Goal: Find specific page/section: Find specific page/section

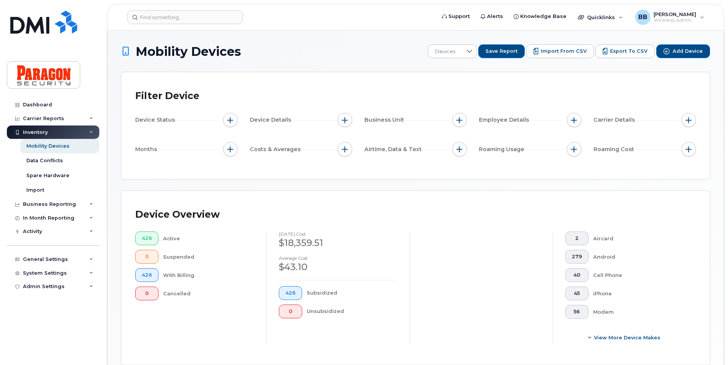
scroll to position [187, 0]
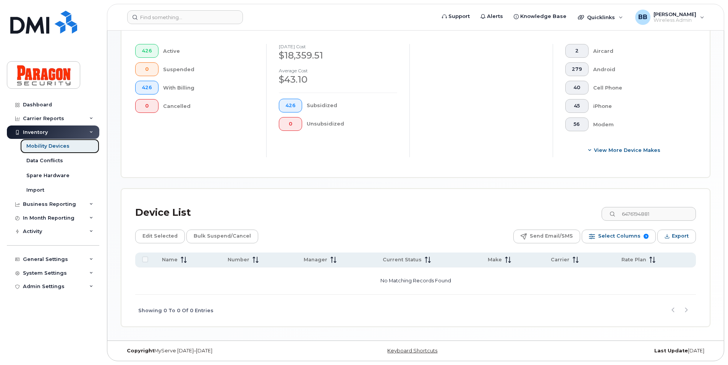
click at [38, 144] on div "Mobility Devices" at bounding box center [47, 146] width 43 height 7
drag, startPoint x: 672, startPoint y: 216, endPoint x: 303, endPoint y: 242, distance: 369.7
click at [303, 242] on div "Device List 6476194881 Edit Selected Bulk Suspend/Cancel Send Email/SMS Select …" at bounding box center [415, 264] width 561 height 123
type input "6224"
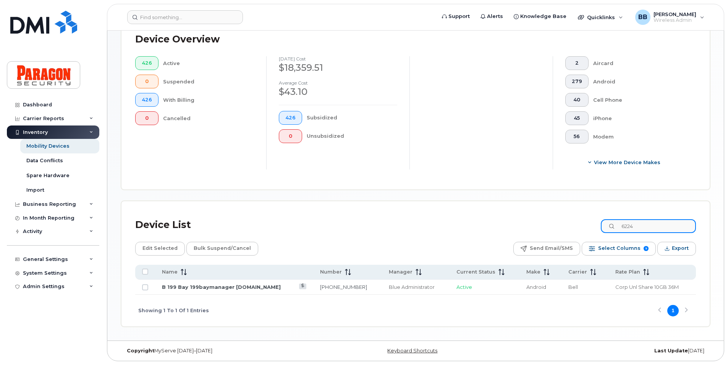
scroll to position [175, 0]
click at [182, 284] on link "B 199 Bay 199baymanager [DOMAIN_NAME]" at bounding box center [221, 287] width 119 height 6
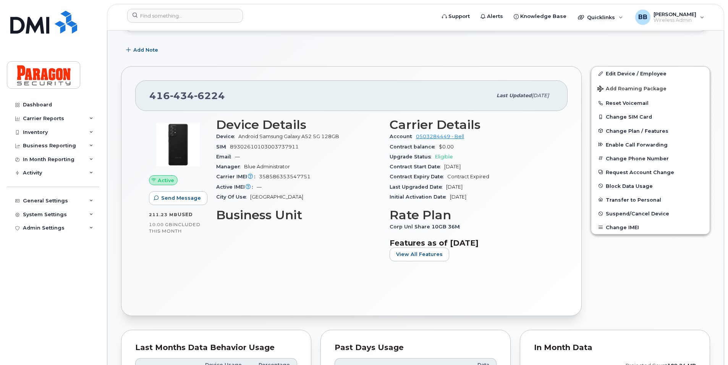
scroll to position [153, 0]
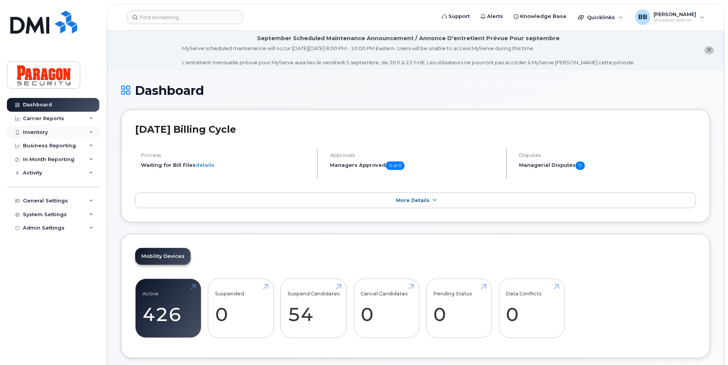
click at [28, 129] on div "Inventory" at bounding box center [35, 132] width 25 height 6
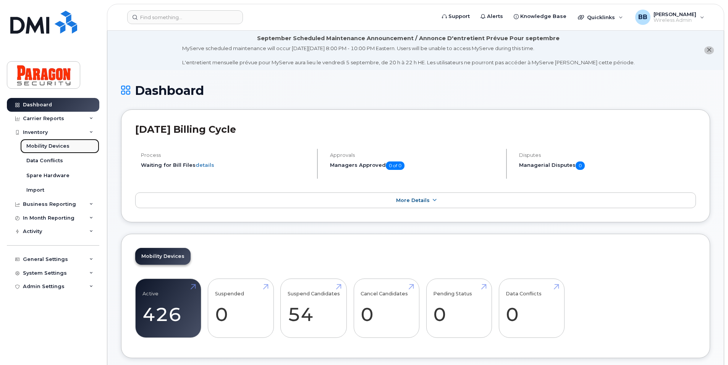
click at [45, 147] on div "Mobility Devices" at bounding box center [47, 146] width 43 height 7
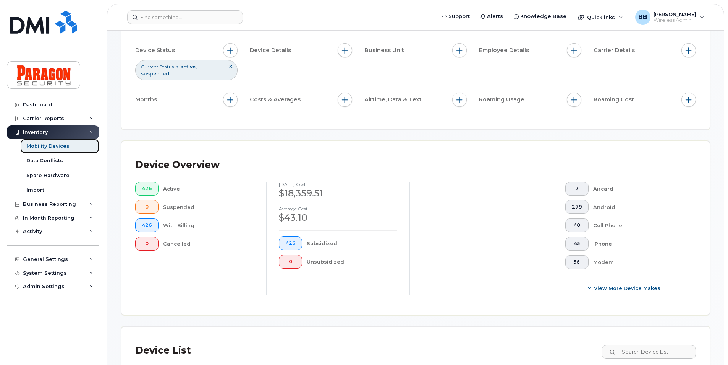
scroll to position [268, 0]
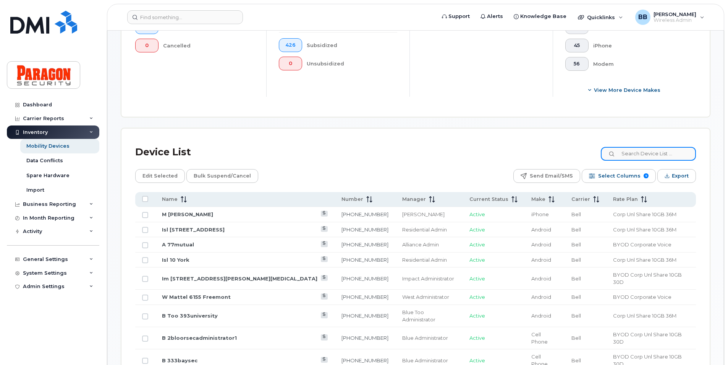
click at [626, 154] on input at bounding box center [648, 154] width 95 height 14
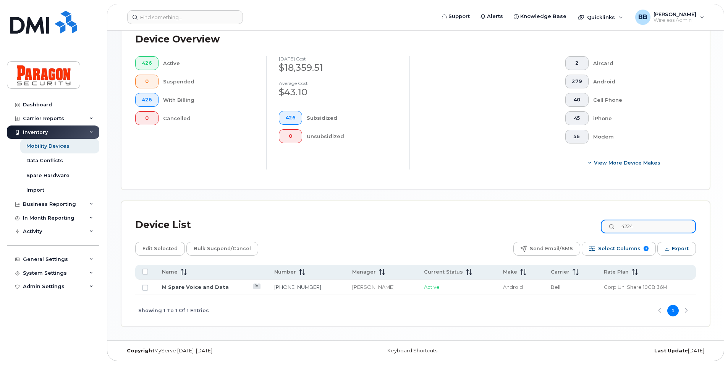
drag, startPoint x: 668, startPoint y: 229, endPoint x: 610, endPoint y: 227, distance: 57.7
click at [610, 227] on input "4224" at bounding box center [648, 226] width 95 height 14
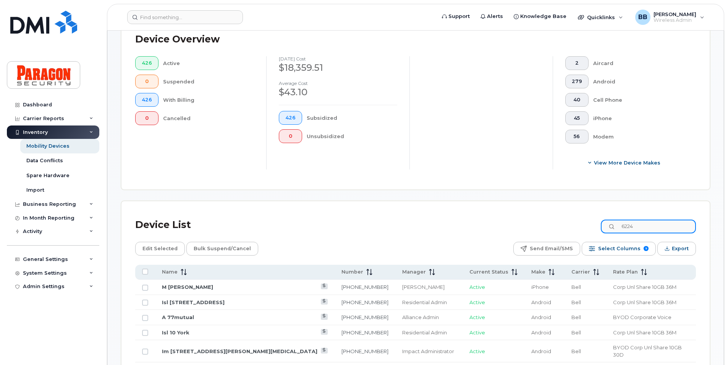
type input "6224"
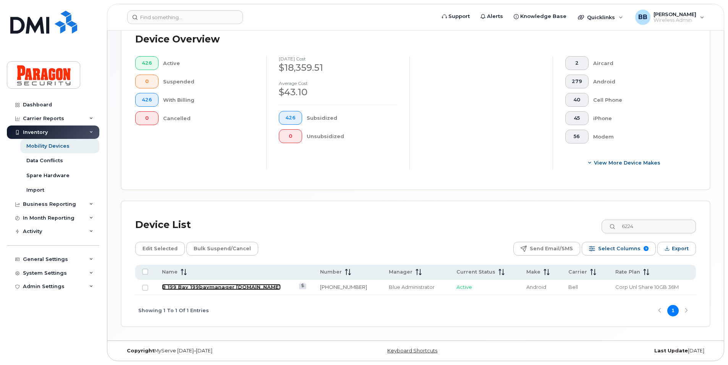
click at [194, 286] on link "B 199 Bay 199baymanager [DOMAIN_NAME]" at bounding box center [221, 287] width 119 height 6
